Goal: Use online tool/utility: Utilize a website feature to perform a specific function

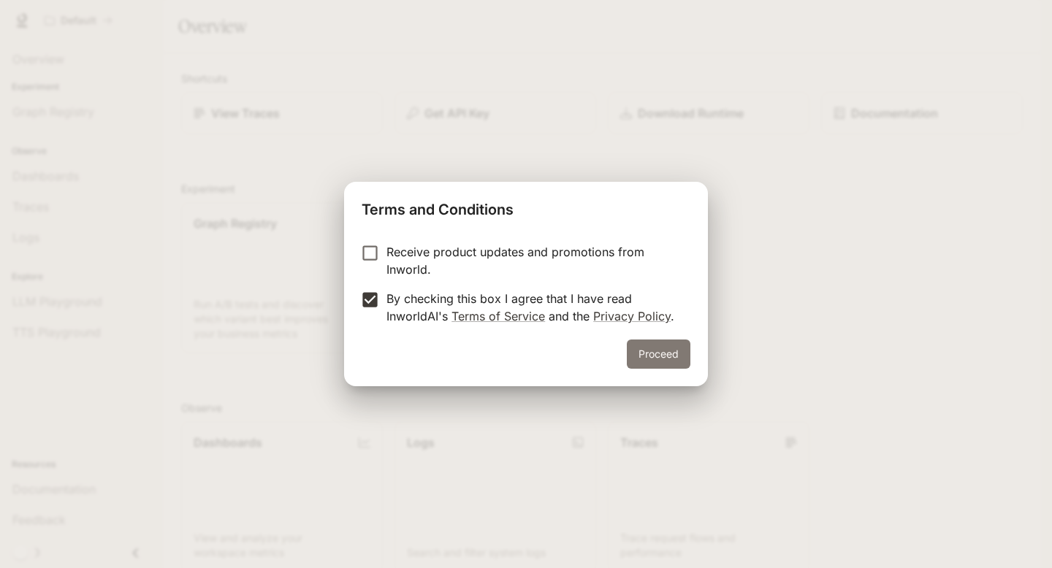
click at [642, 350] on button "Proceed" at bounding box center [659, 354] width 64 height 29
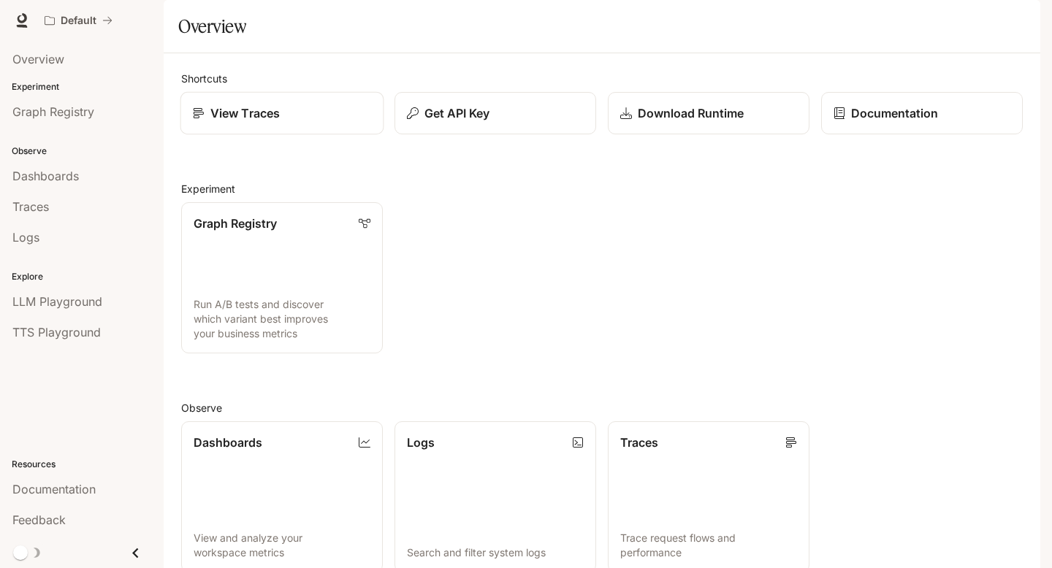
click at [337, 135] on link "View Traces" at bounding box center [282, 113] width 204 height 43
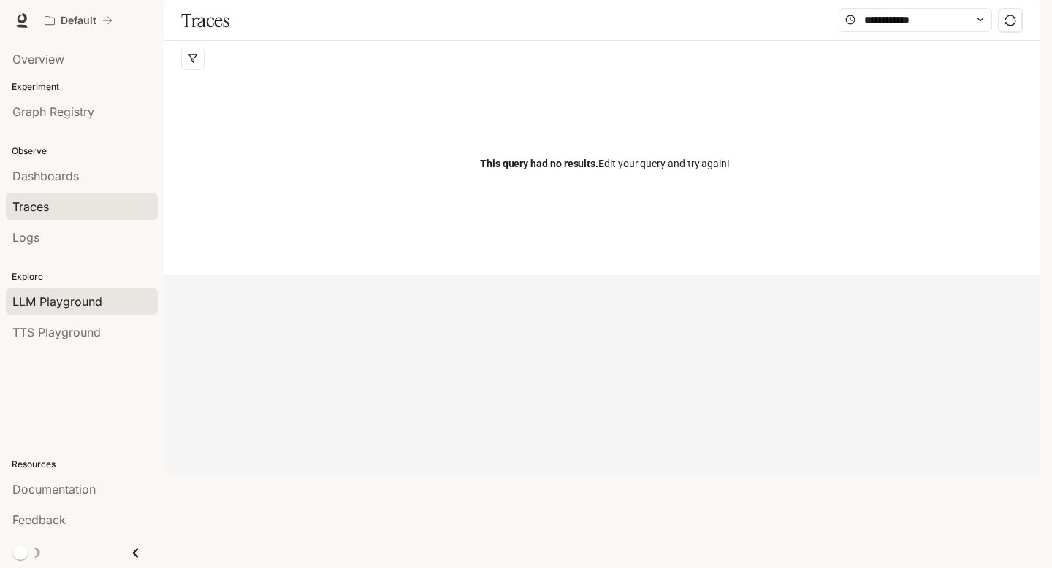
click at [41, 298] on span "LLM Playground" at bounding box center [57, 302] width 90 height 18
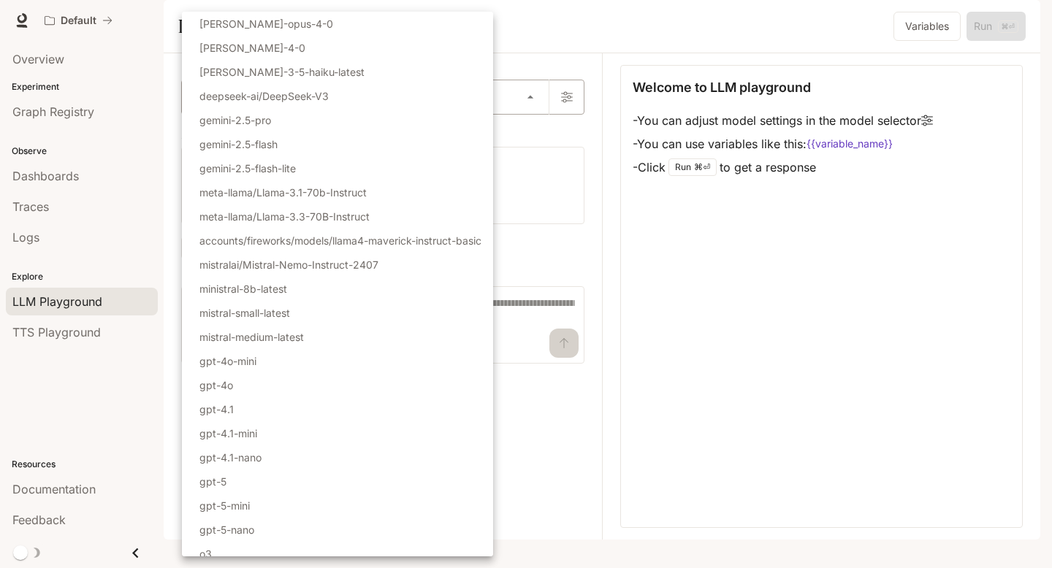
click at [369, 140] on body "Skip to main content Default Documentation Documentation Portal Overview Experi…" at bounding box center [526, 284] width 1052 height 568
click at [573, 168] on div at bounding box center [526, 284] width 1052 height 568
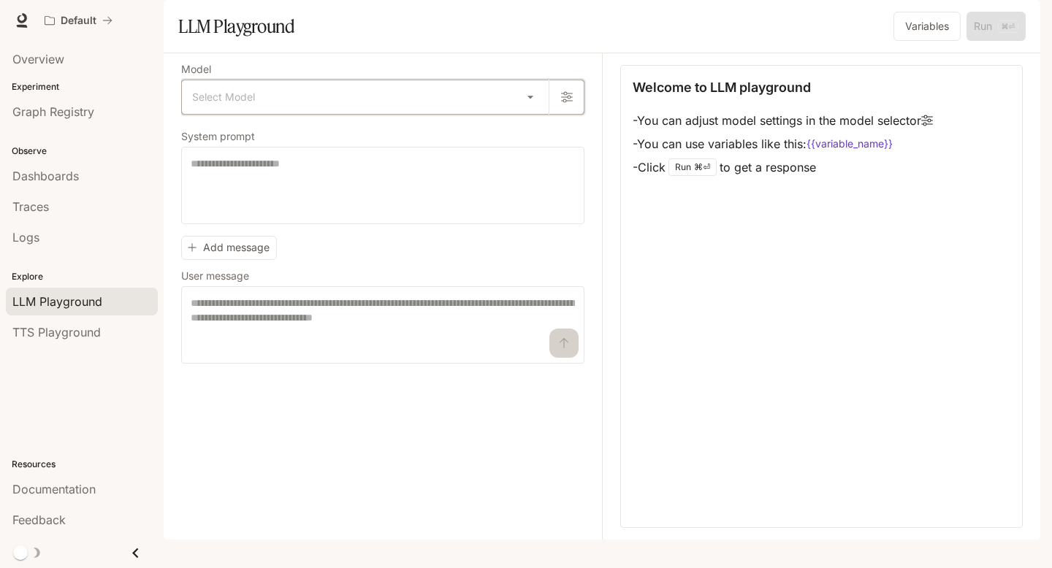
click at [563, 103] on icon "button" at bounding box center [567, 97] width 12 height 11
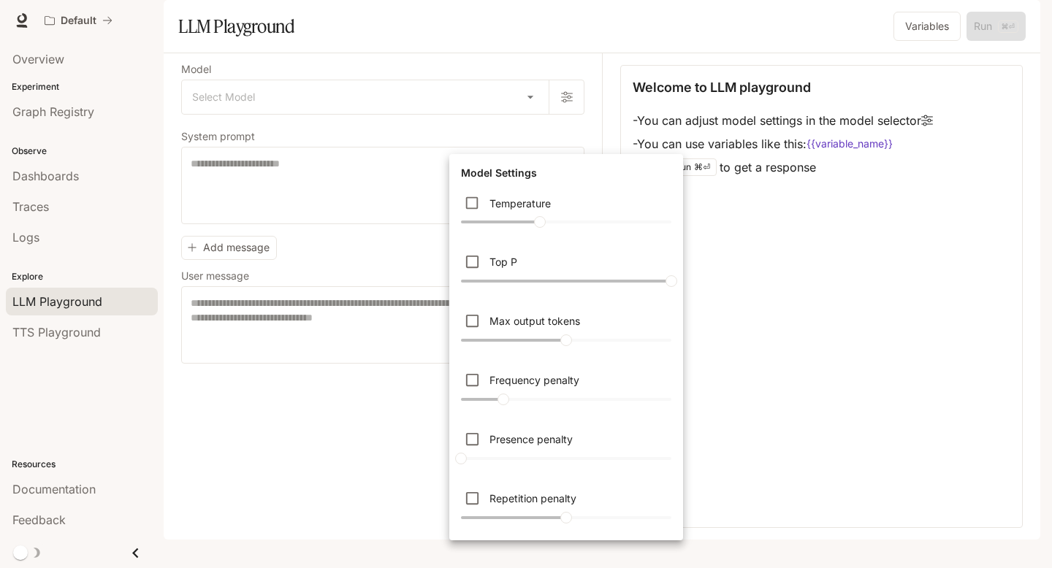
click at [565, 138] on div at bounding box center [526, 284] width 1052 height 568
